Goal: Task Accomplishment & Management: Complete application form

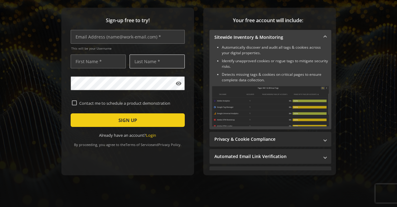
scroll to position [81, 0]
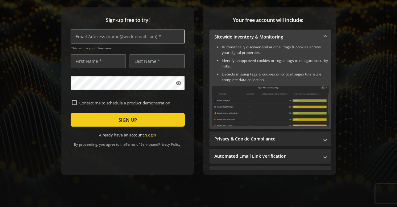
click at [89, 33] on input "text" at bounding box center [128, 37] width 114 height 14
click at [103, 39] on input "[PERSON_NAME]" at bounding box center [128, 37] width 114 height 14
type input "[EMAIL_ADDRESS][DOMAIN_NAME]"
type input "[PERSON_NAME]"
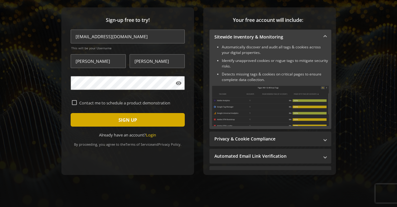
click at [125, 116] on span "SIGN UP" at bounding box center [127, 119] width 19 height 11
